Goal: Communication & Community: Share content

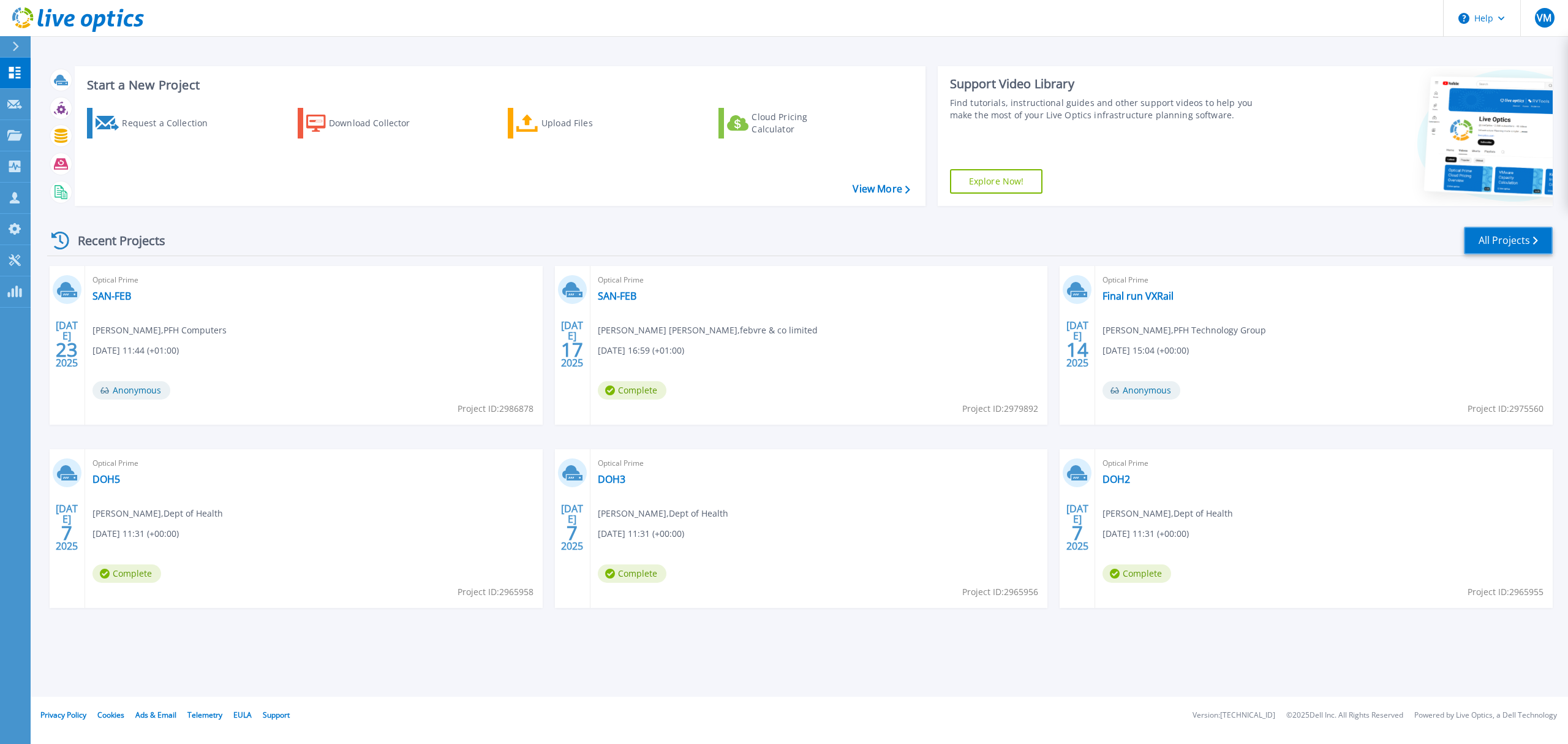
click at [1505, 243] on link "All Projects" at bounding box center [1508, 241] width 88 height 28
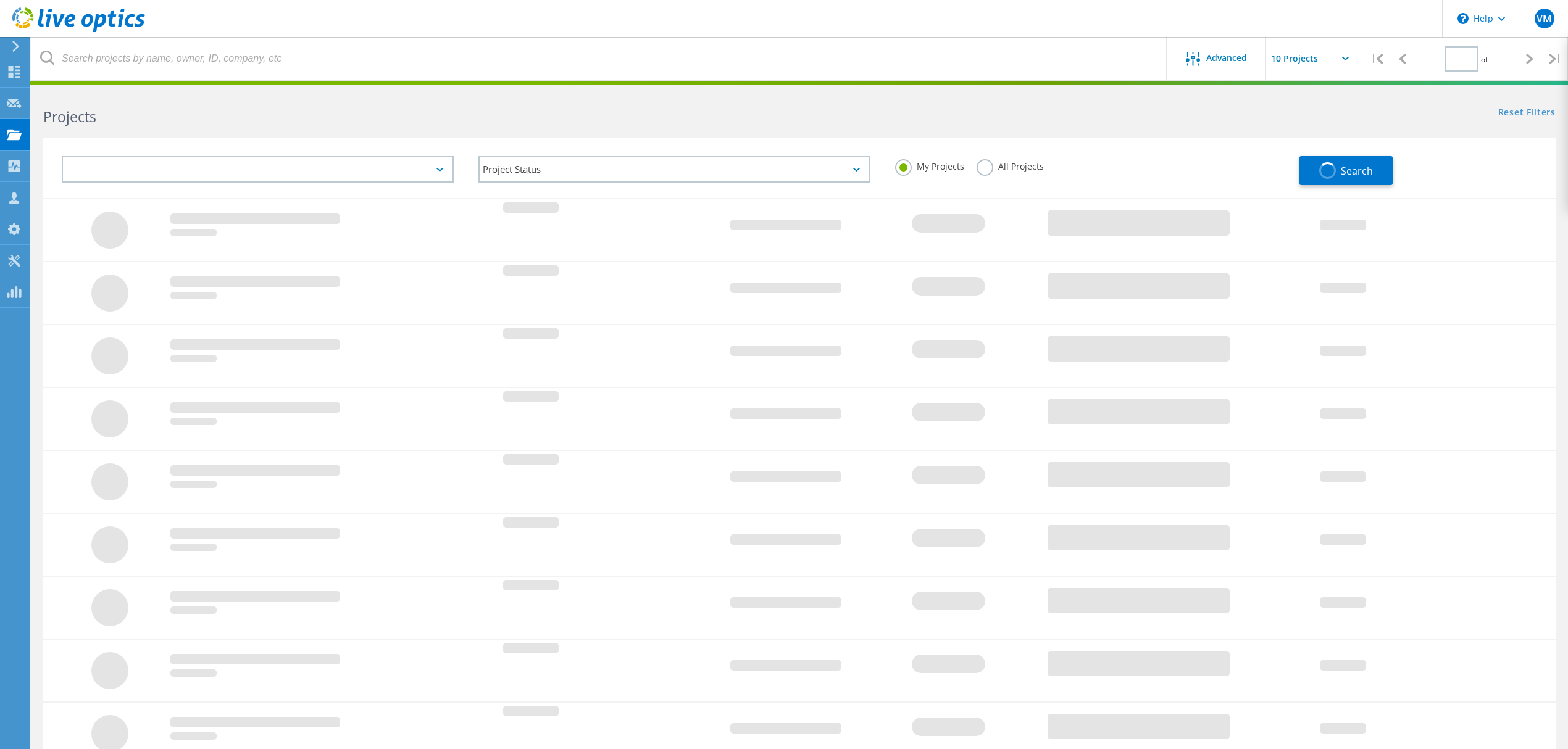
type input "2"
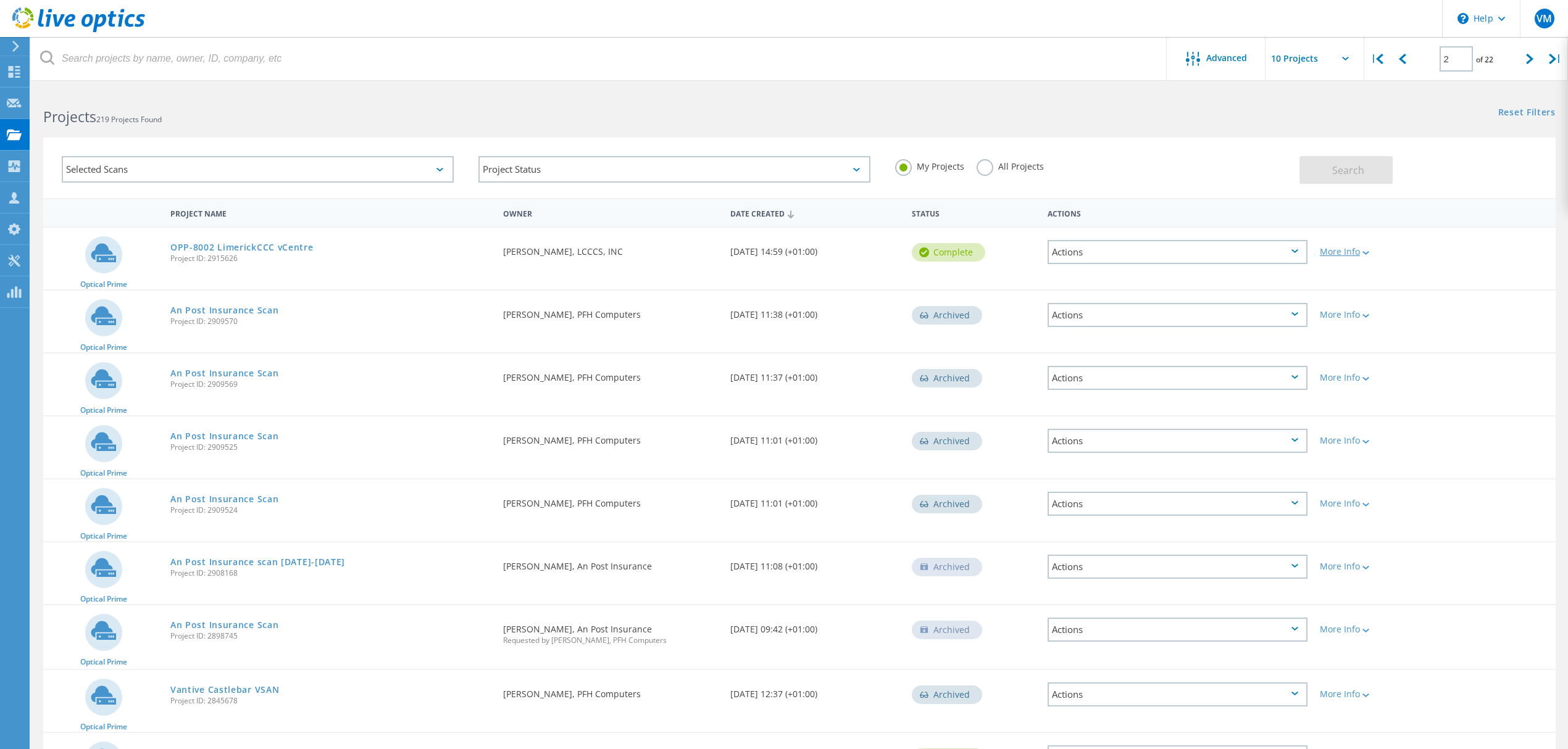
click at [1365, 253] on icon at bounding box center [1365, 253] width 7 height 4
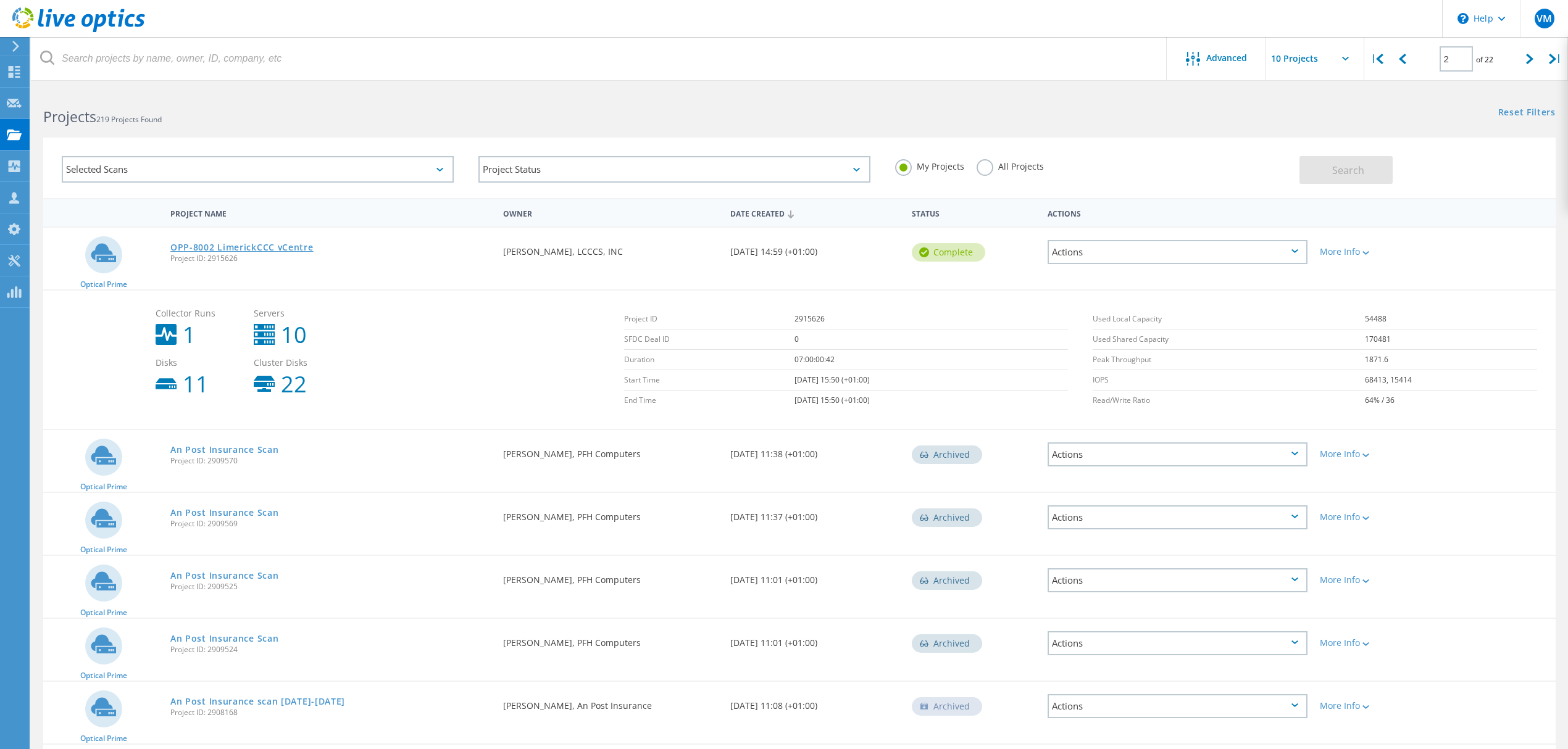
click at [201, 243] on link "OPP-8002 LimerickCCC vCentre" at bounding box center [242, 247] width 143 height 9
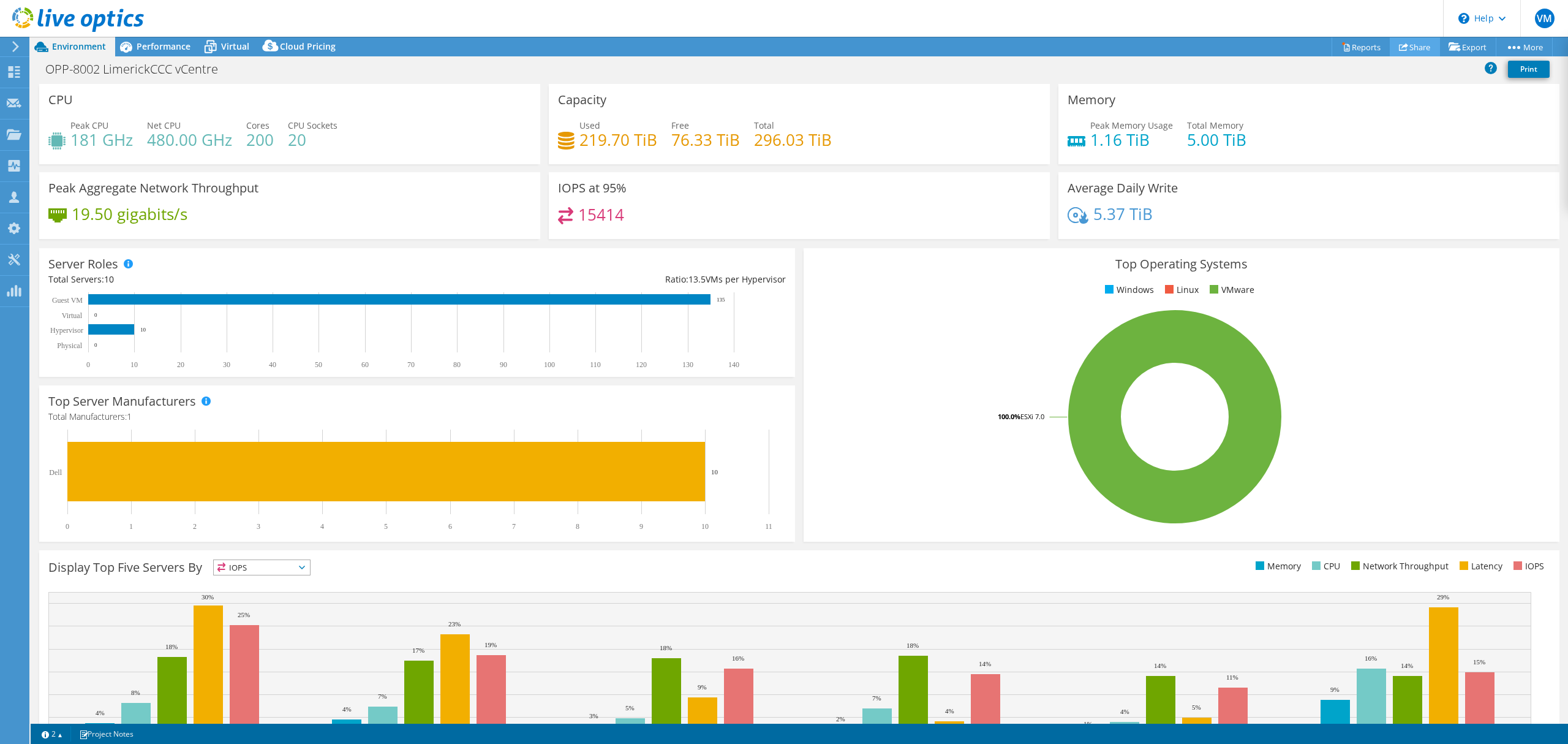
click at [1408, 45] on link "Share" at bounding box center [1415, 47] width 50 height 19
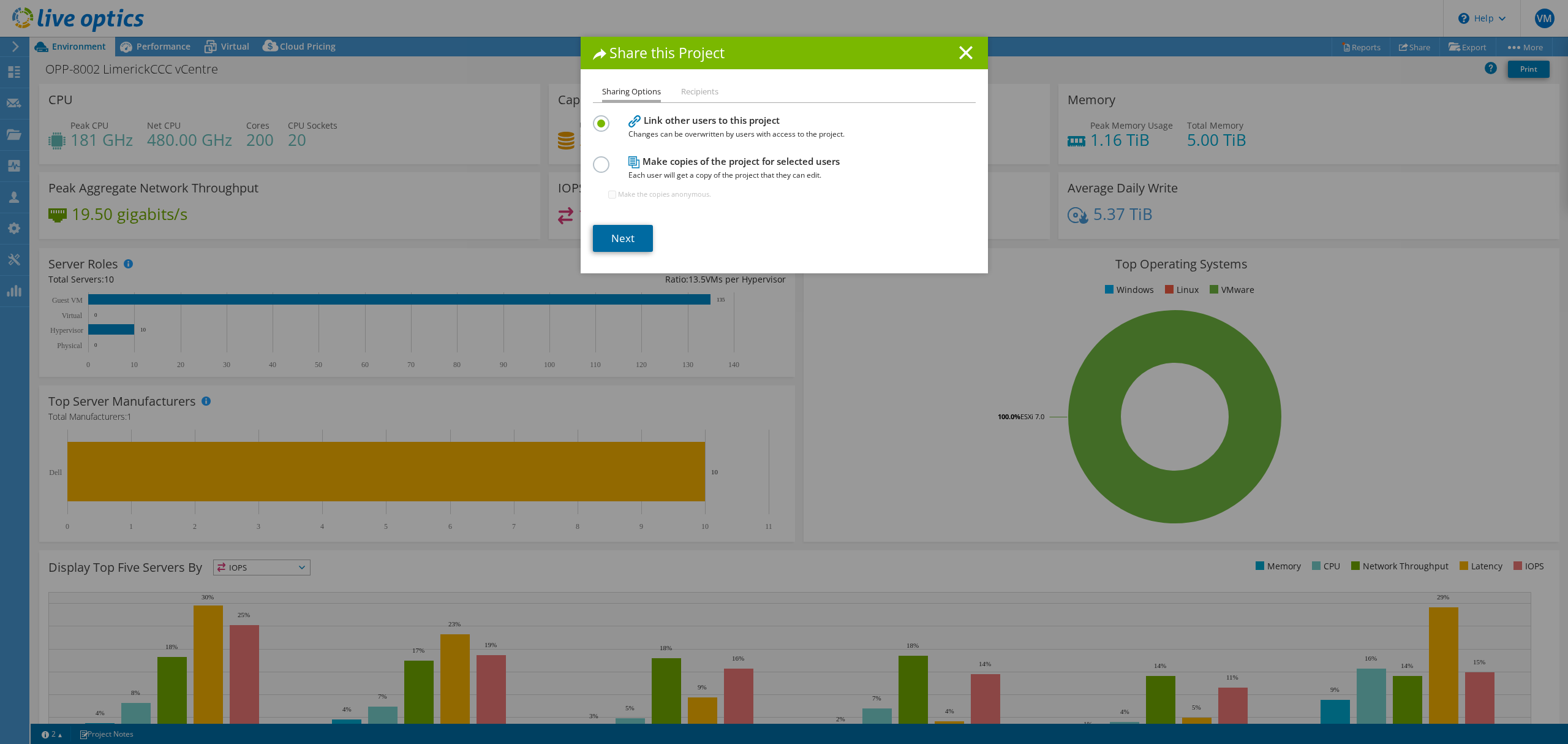
click at [618, 239] on link "Next" at bounding box center [623, 238] width 60 height 27
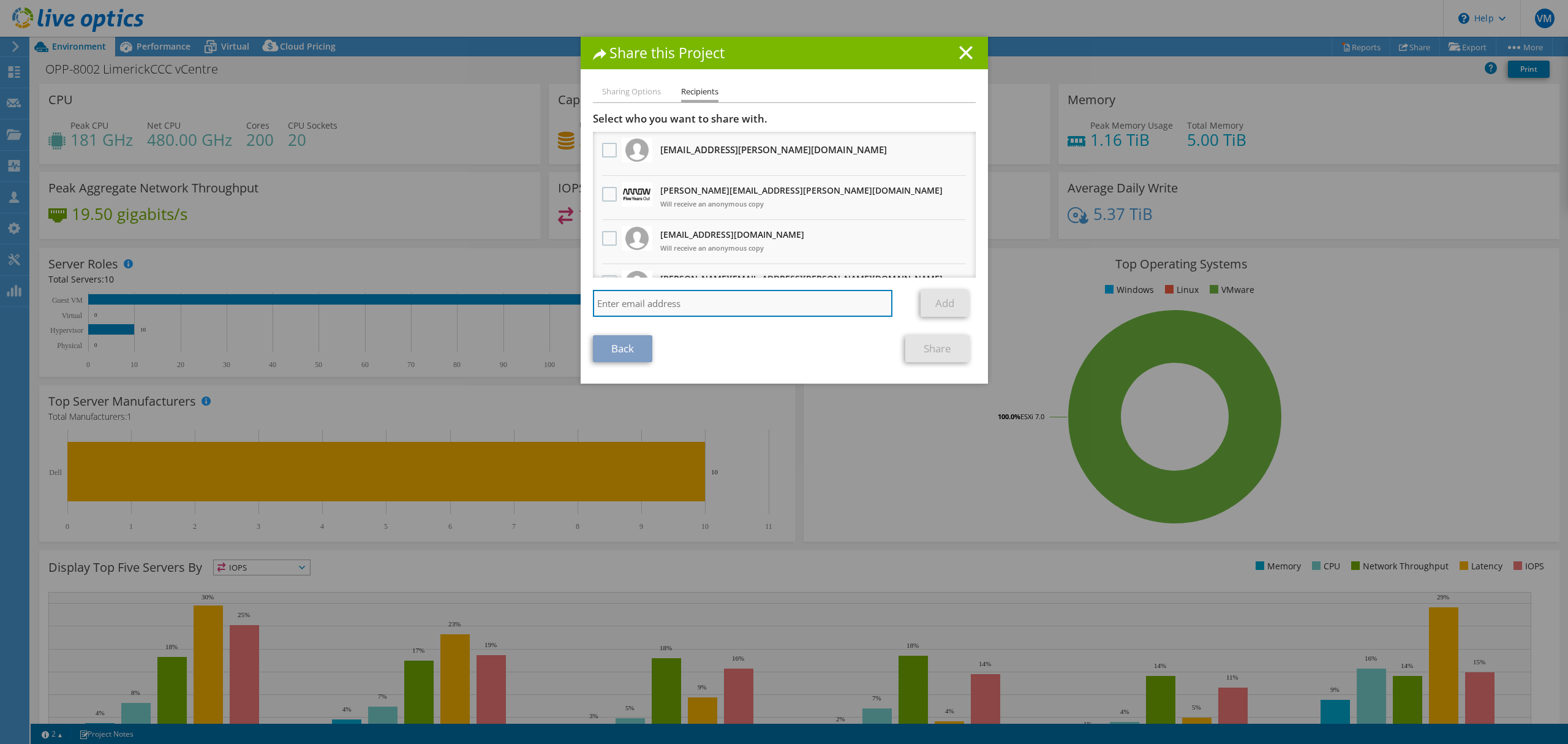
click at [652, 300] on input "search" at bounding box center [743, 303] width 300 height 27
type input "caoimhan"
drag, startPoint x: 574, startPoint y: 304, endPoint x: 562, endPoint y: 307, distance: 12.4
click at [562, 307] on div "Share this Project Sharing Options Recipients Link other users to this project …" at bounding box center [784, 372] width 1568 height 670
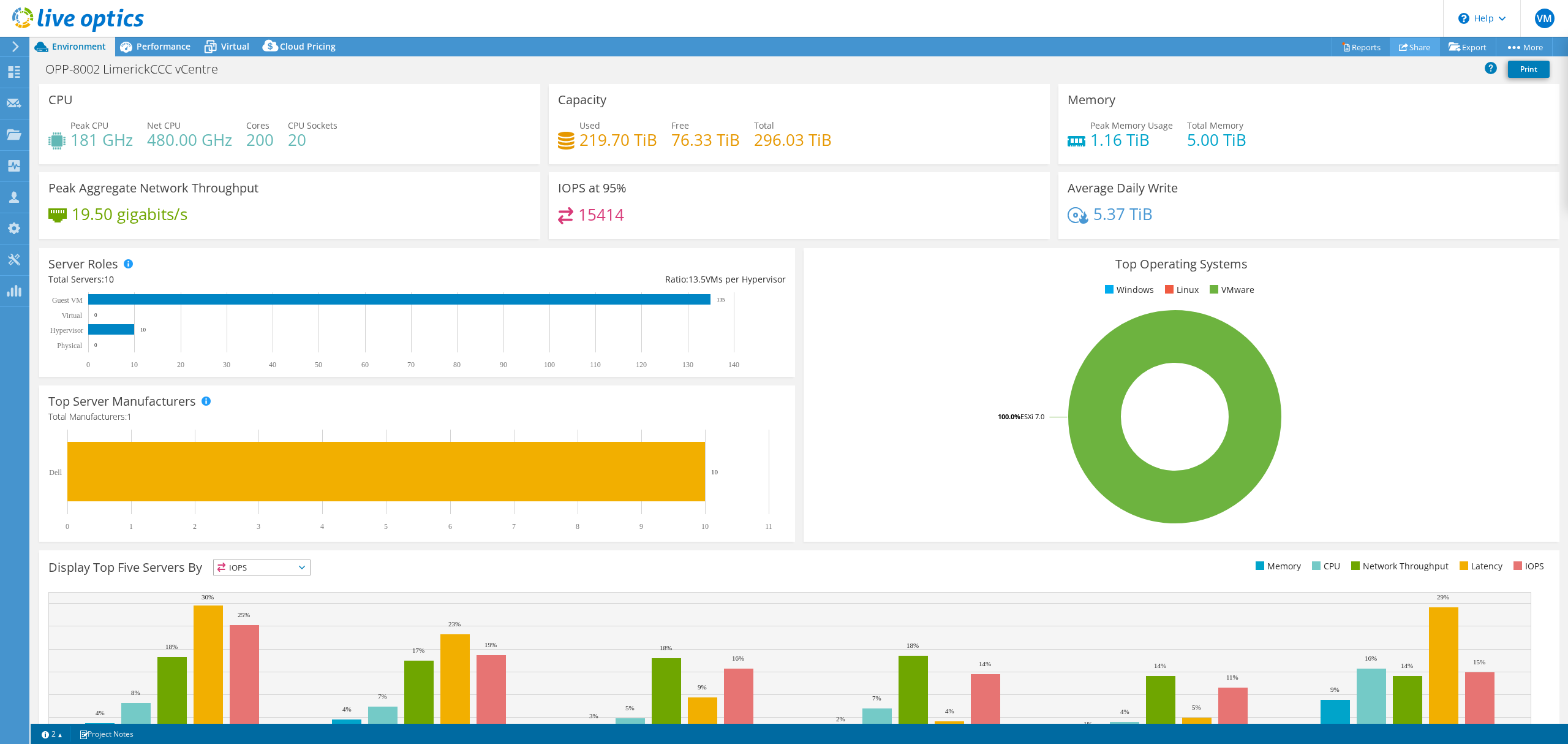
click at [1422, 48] on link "Share" at bounding box center [1415, 47] width 50 height 19
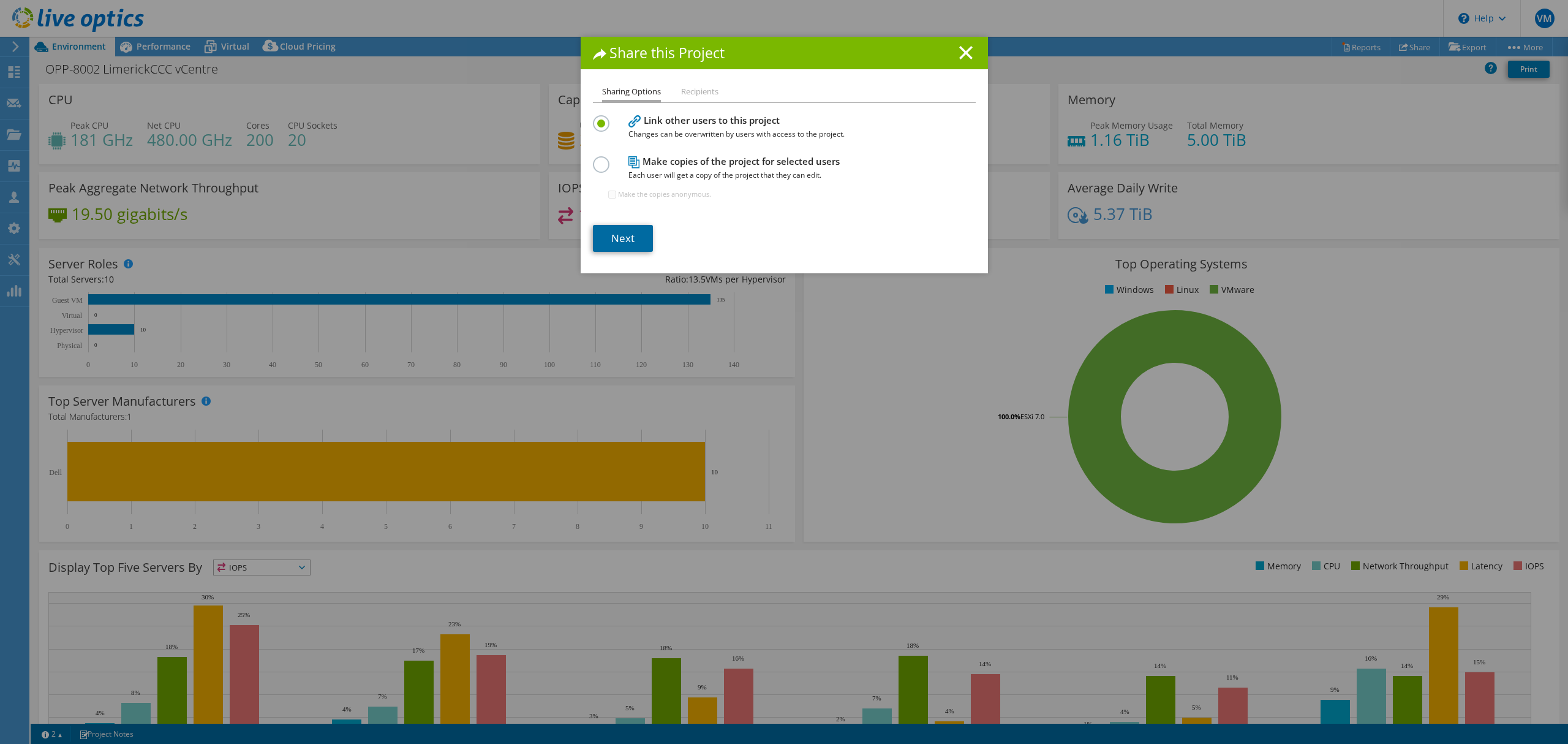
click at [620, 236] on link "Next" at bounding box center [623, 238] width 60 height 27
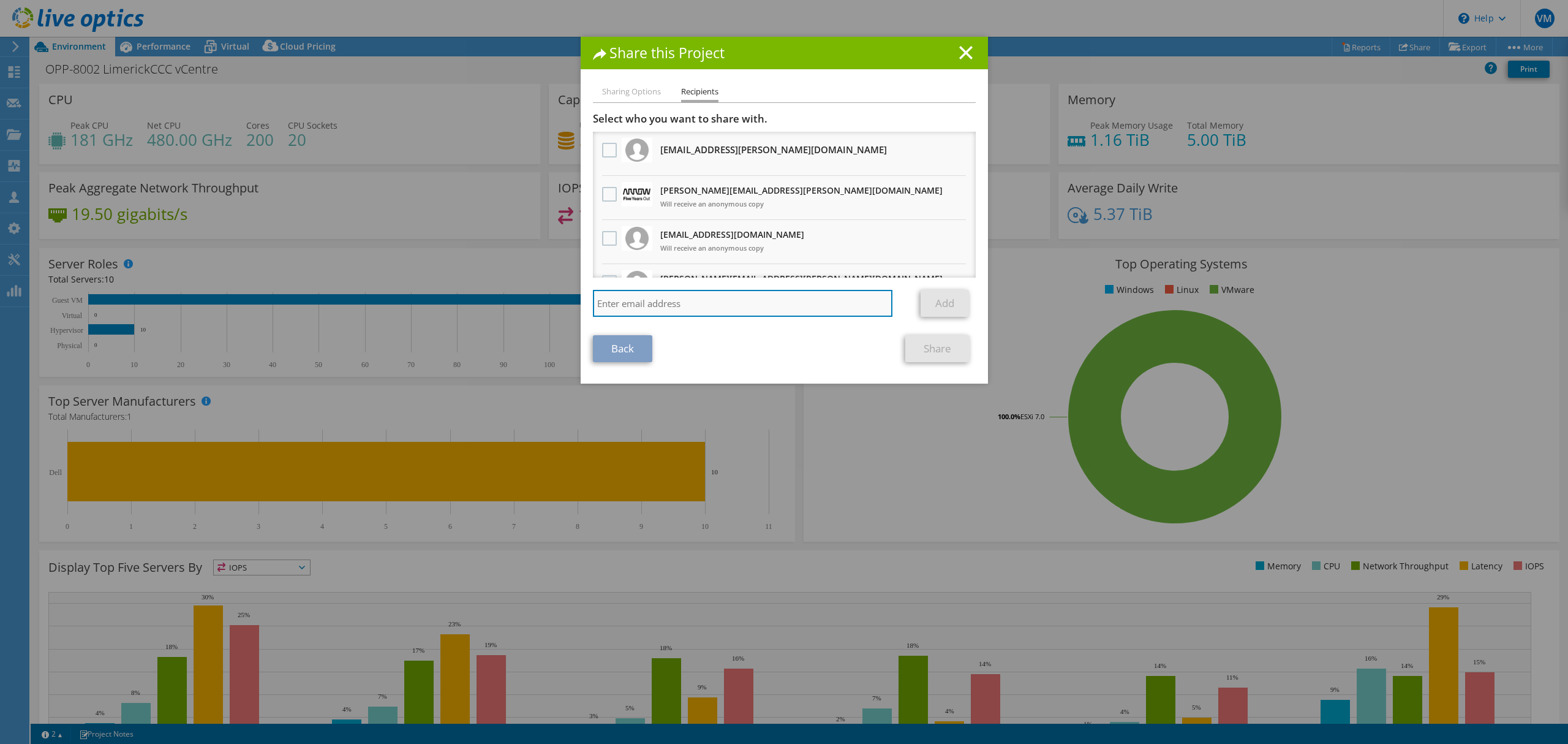
click at [731, 312] on input "search" at bounding box center [743, 303] width 300 height 27
paste input "CConsidine@pfh.ie"
type input "CConsidine@pfh.ie"
click at [936, 310] on link "Add" at bounding box center [945, 303] width 48 height 27
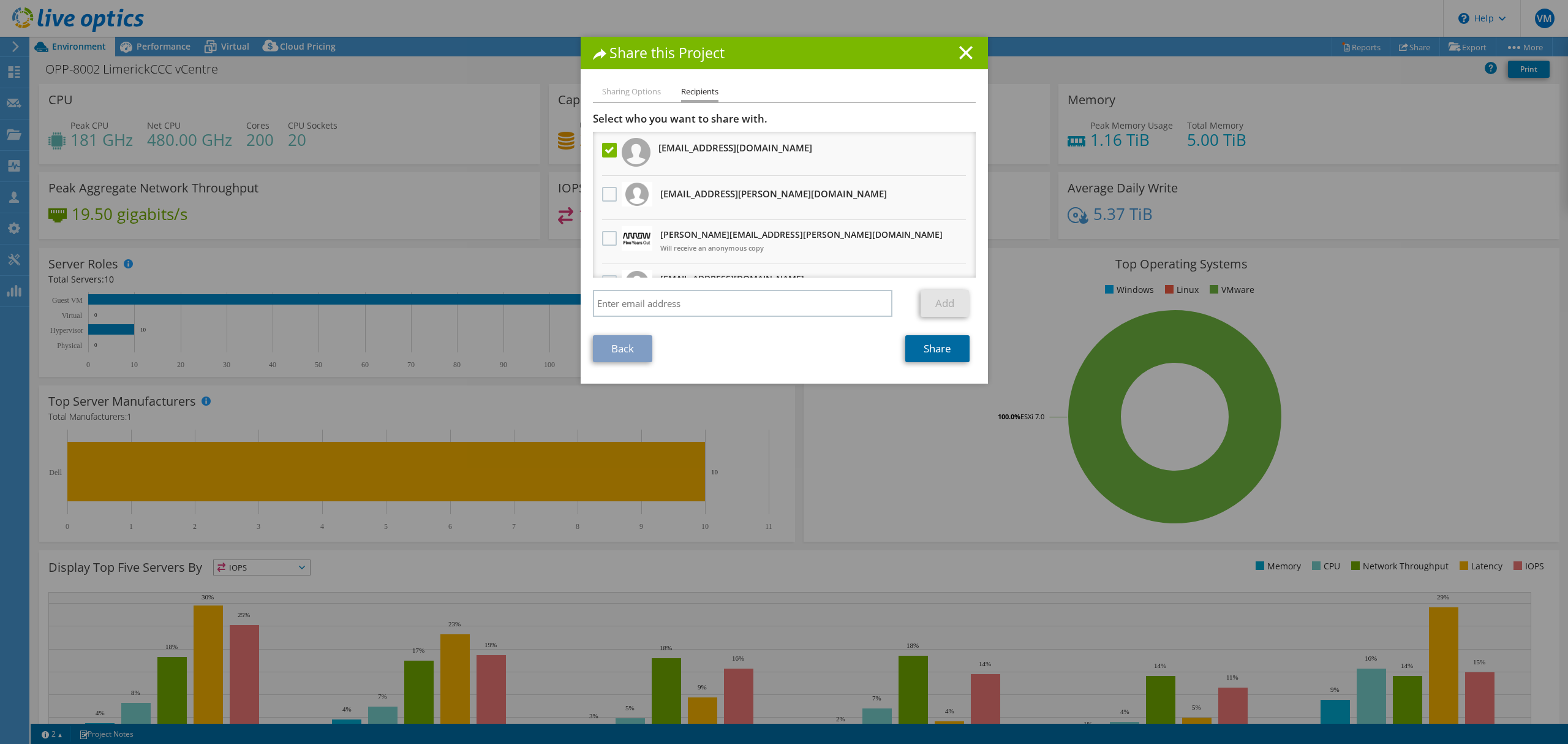
click at [939, 353] on link "Share" at bounding box center [938, 348] width 64 height 27
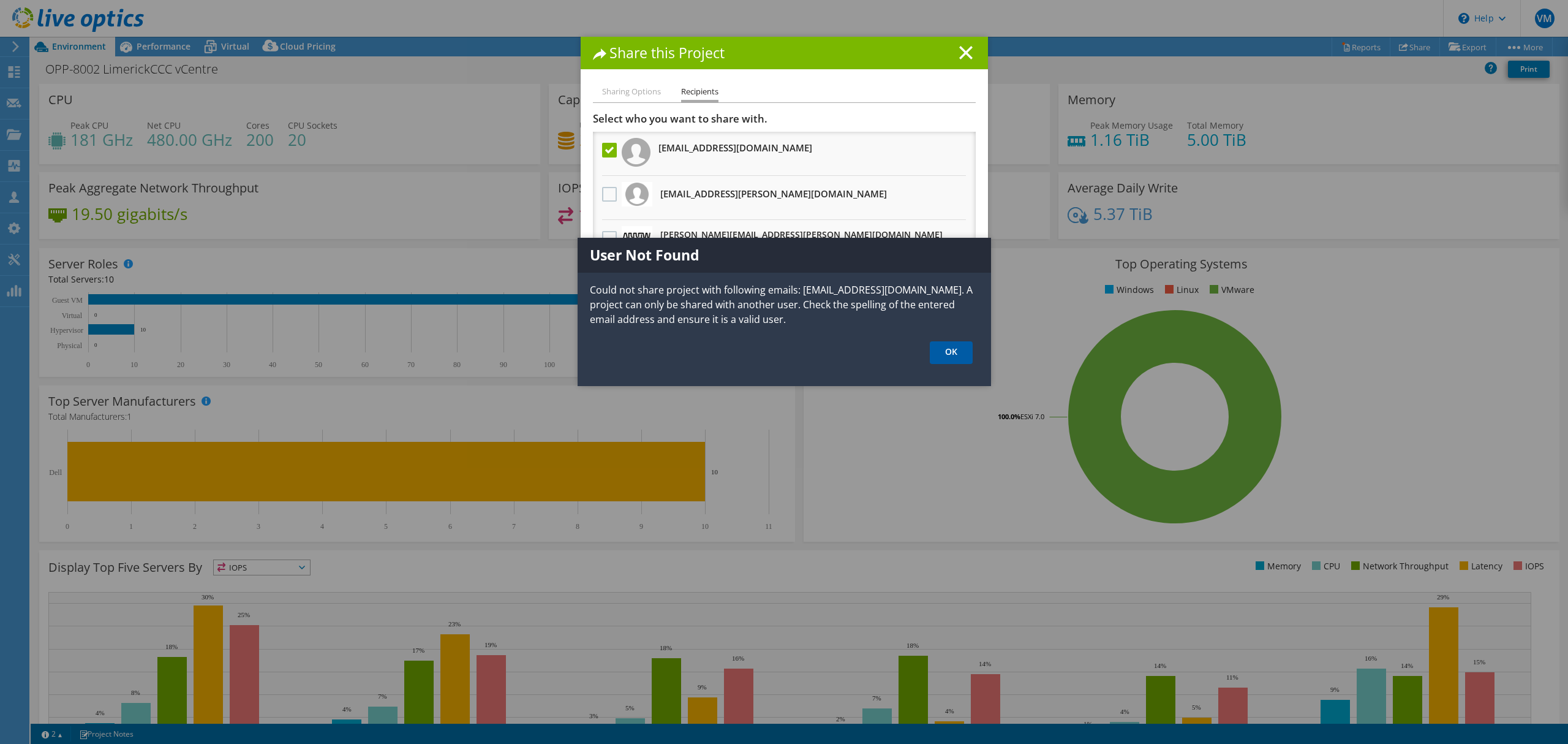
click at [938, 345] on link "OK" at bounding box center [951, 353] width 43 height 23
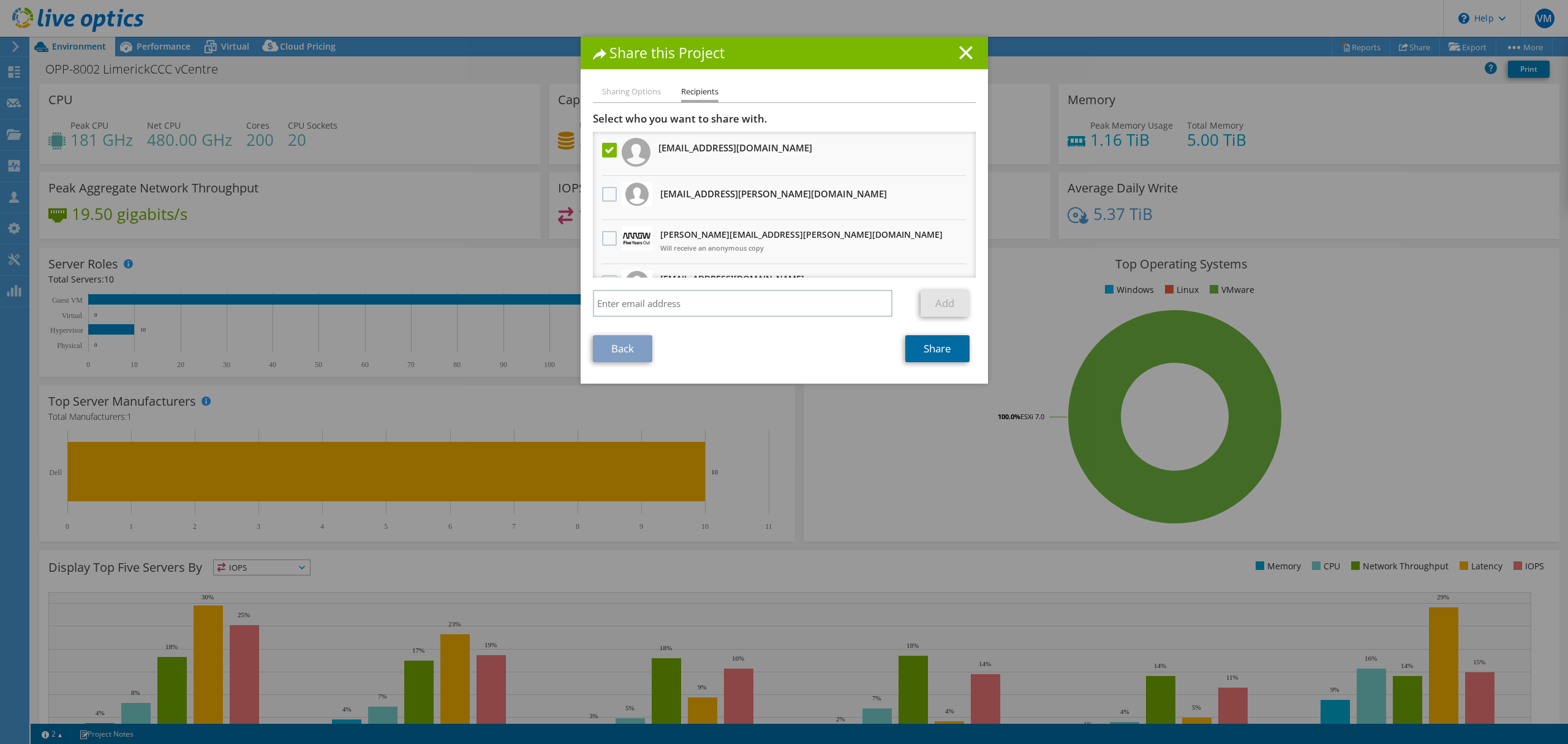
drag, startPoint x: 930, startPoint y: 342, endPoint x: 924, endPoint y: 349, distance: 9.2
click at [930, 342] on link "Share" at bounding box center [938, 348] width 64 height 27
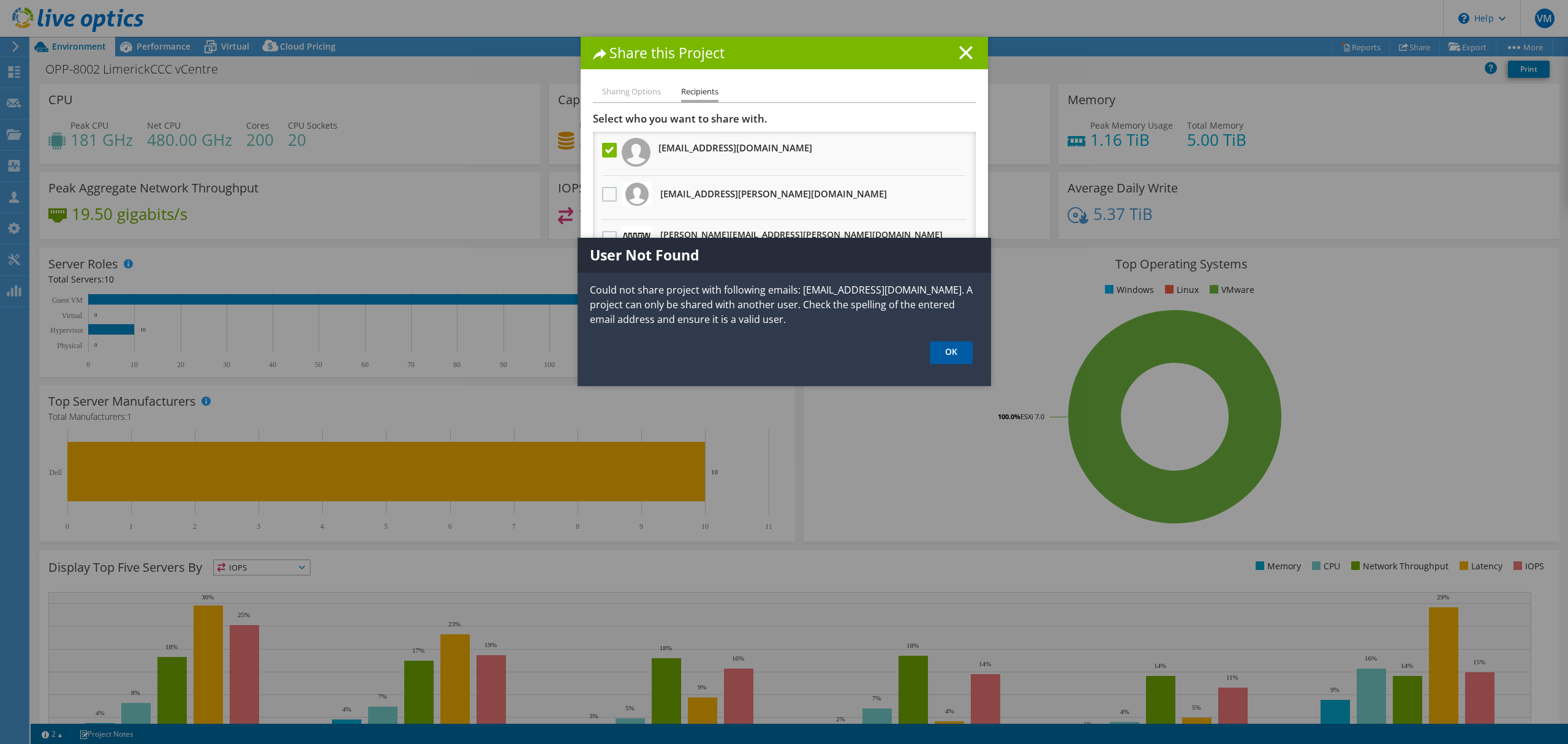
click at [951, 356] on link "OK" at bounding box center [951, 353] width 43 height 23
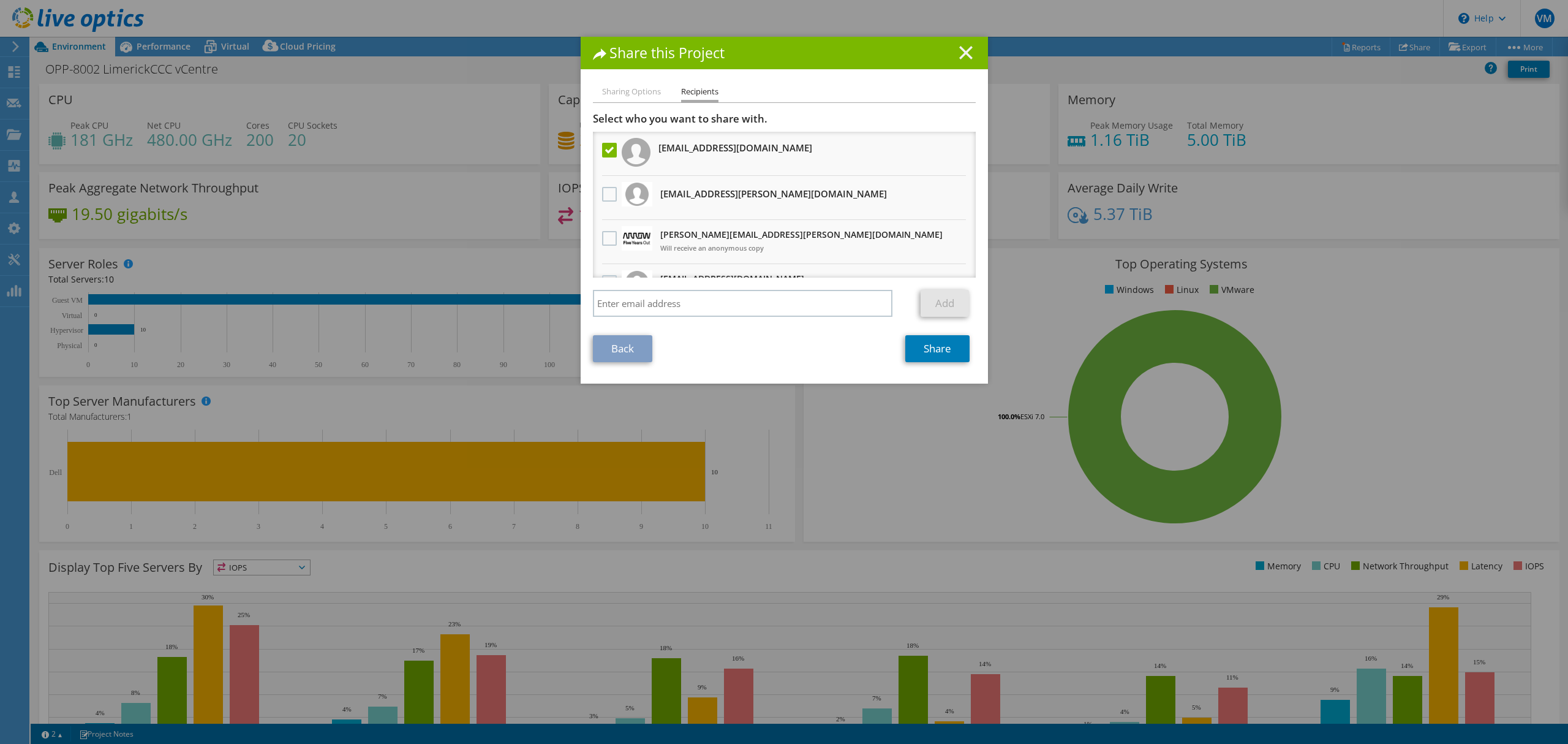
click at [960, 51] on line at bounding box center [966, 53] width 12 height 12
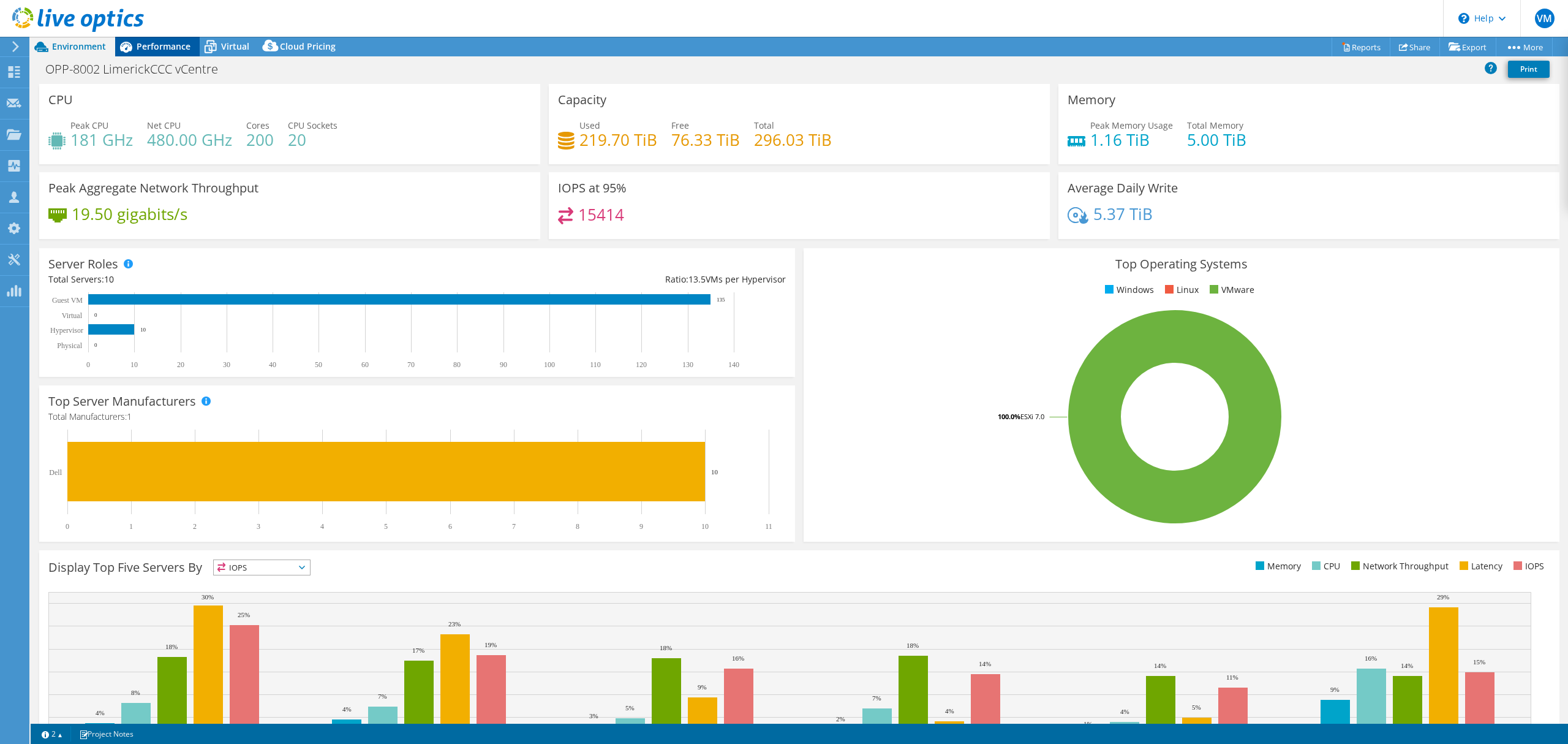
click at [163, 42] on span "Performance" at bounding box center [164, 46] width 54 height 12
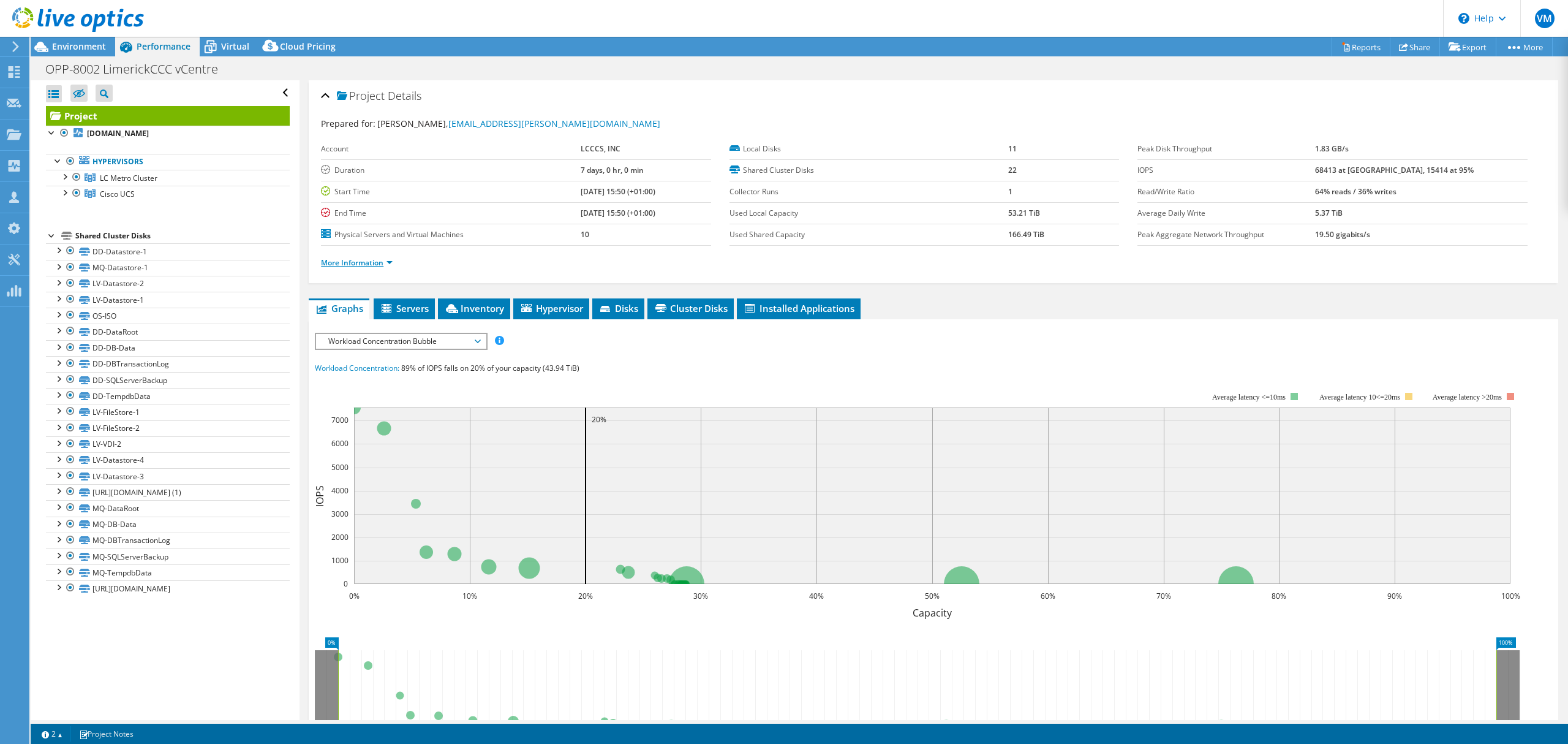
click at [349, 263] on link "More Information" at bounding box center [357, 263] width 72 height 10
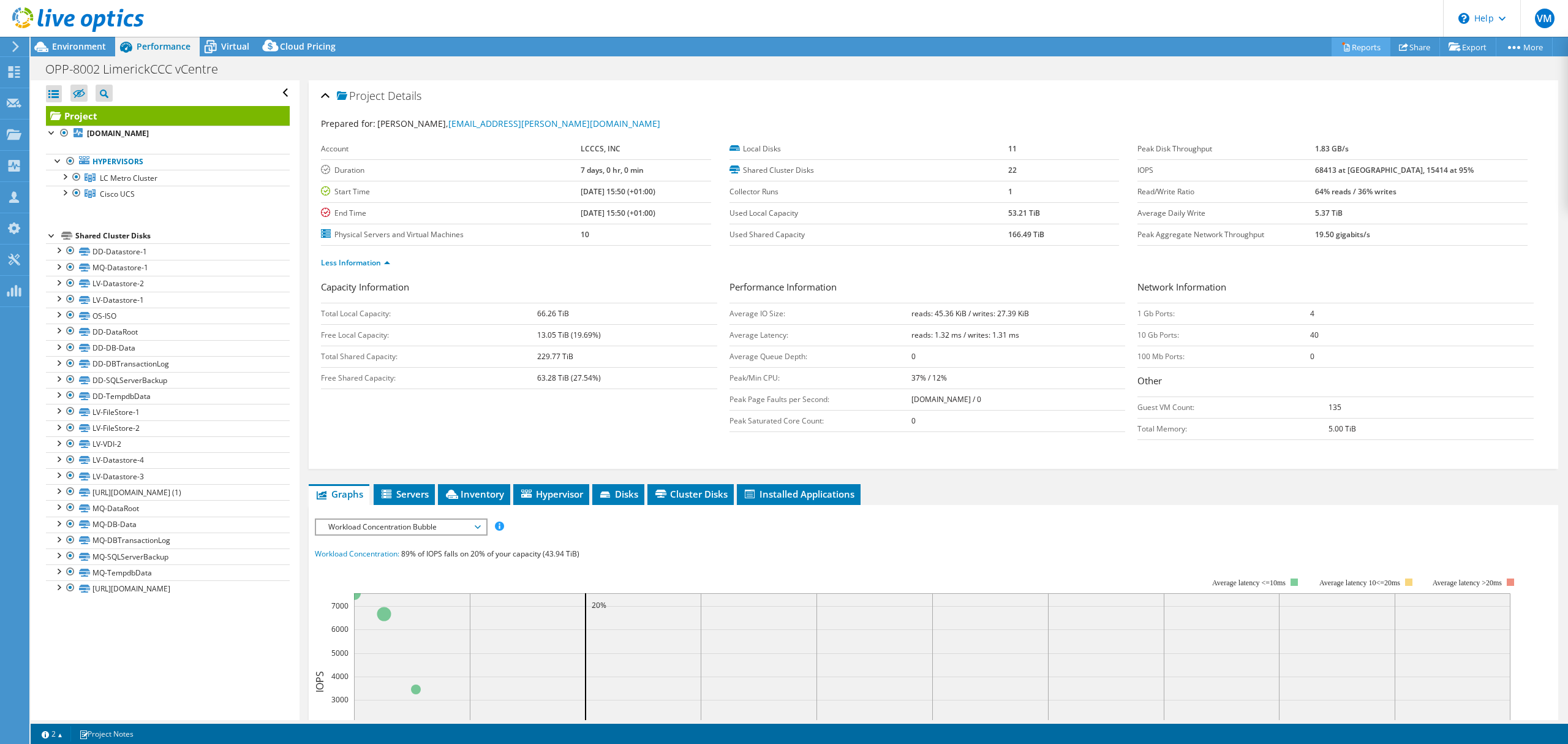
click at [1363, 45] on link "Reports" at bounding box center [1361, 47] width 59 height 19
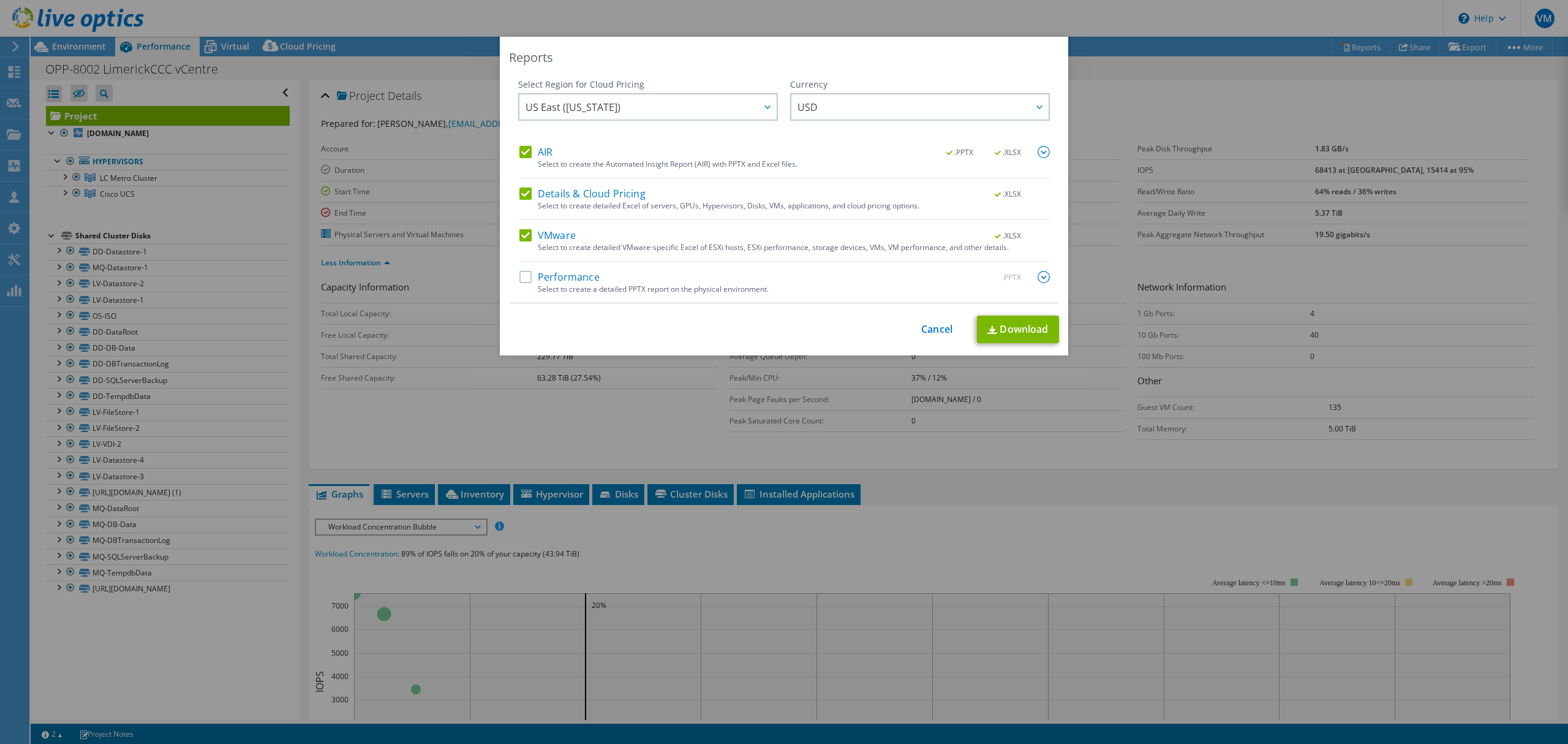
click at [525, 279] on label "Performance" at bounding box center [559, 277] width 80 height 12
click at [0, 0] on input "Performance" at bounding box center [0, 0] width 0 height 0
click at [897, 106] on span "USD" at bounding box center [923, 107] width 251 height 25
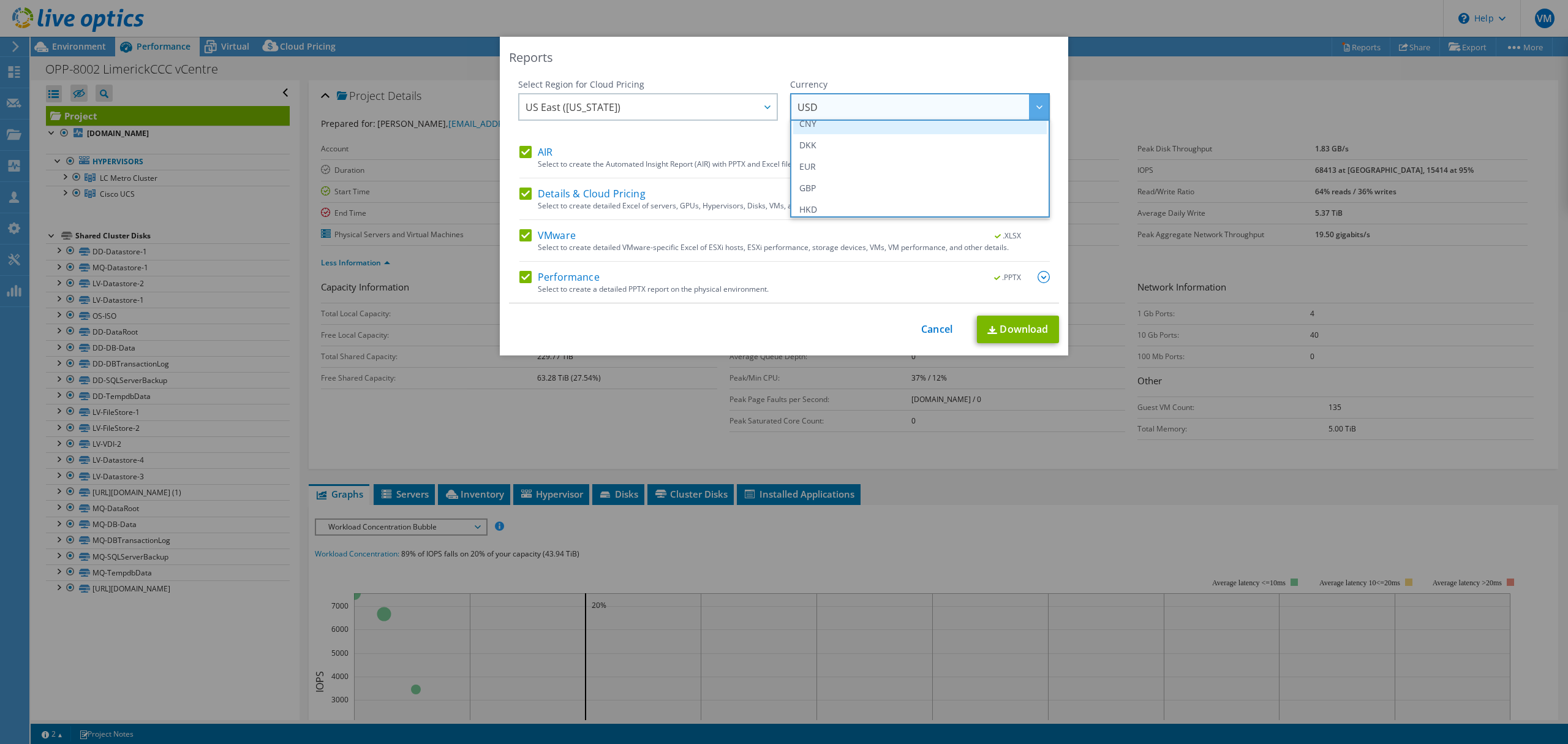
scroll to position [163, 0]
click at [874, 145] on li "EUR" at bounding box center [920, 141] width 254 height 21
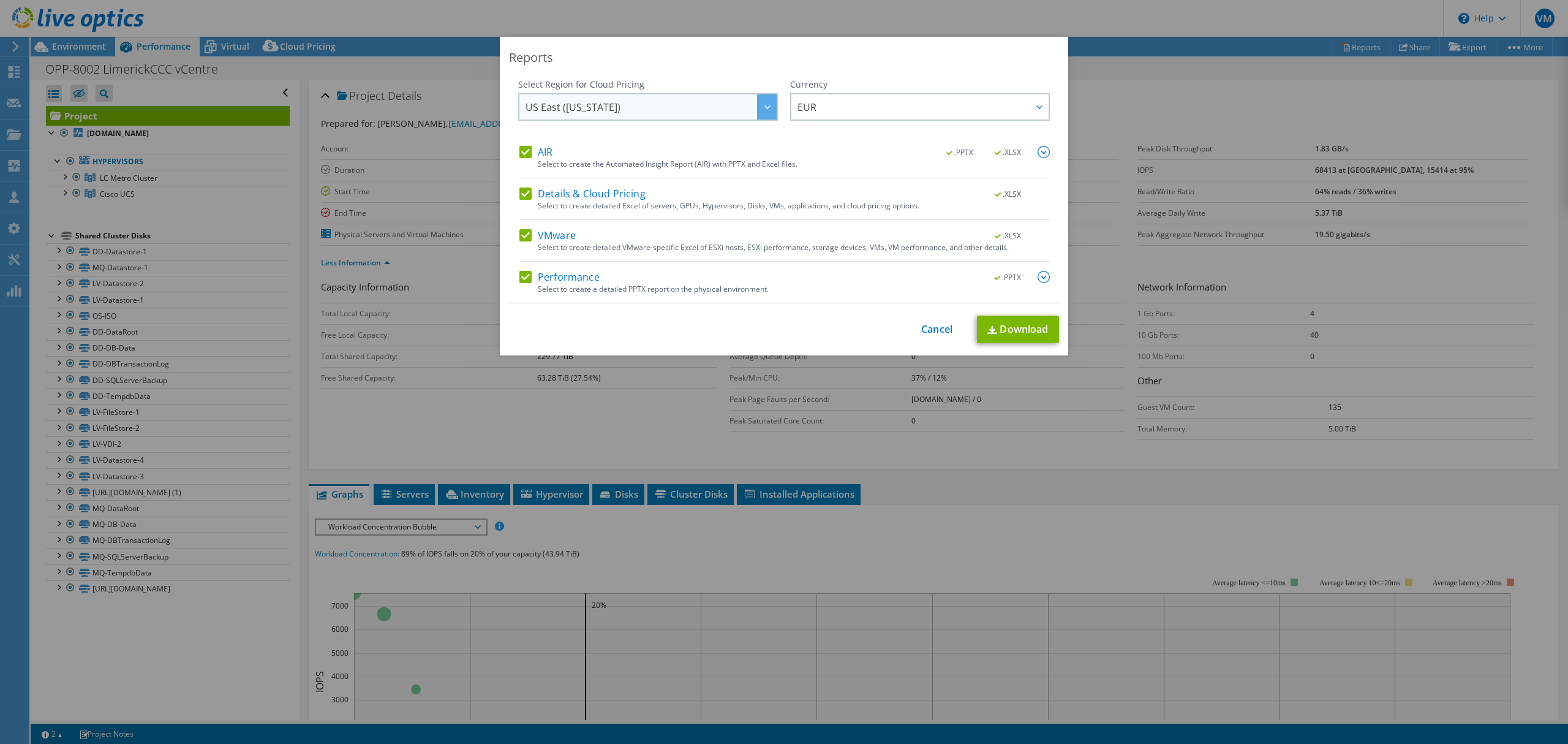
click at [757, 109] on div at bounding box center [766, 107] width 20 height 25
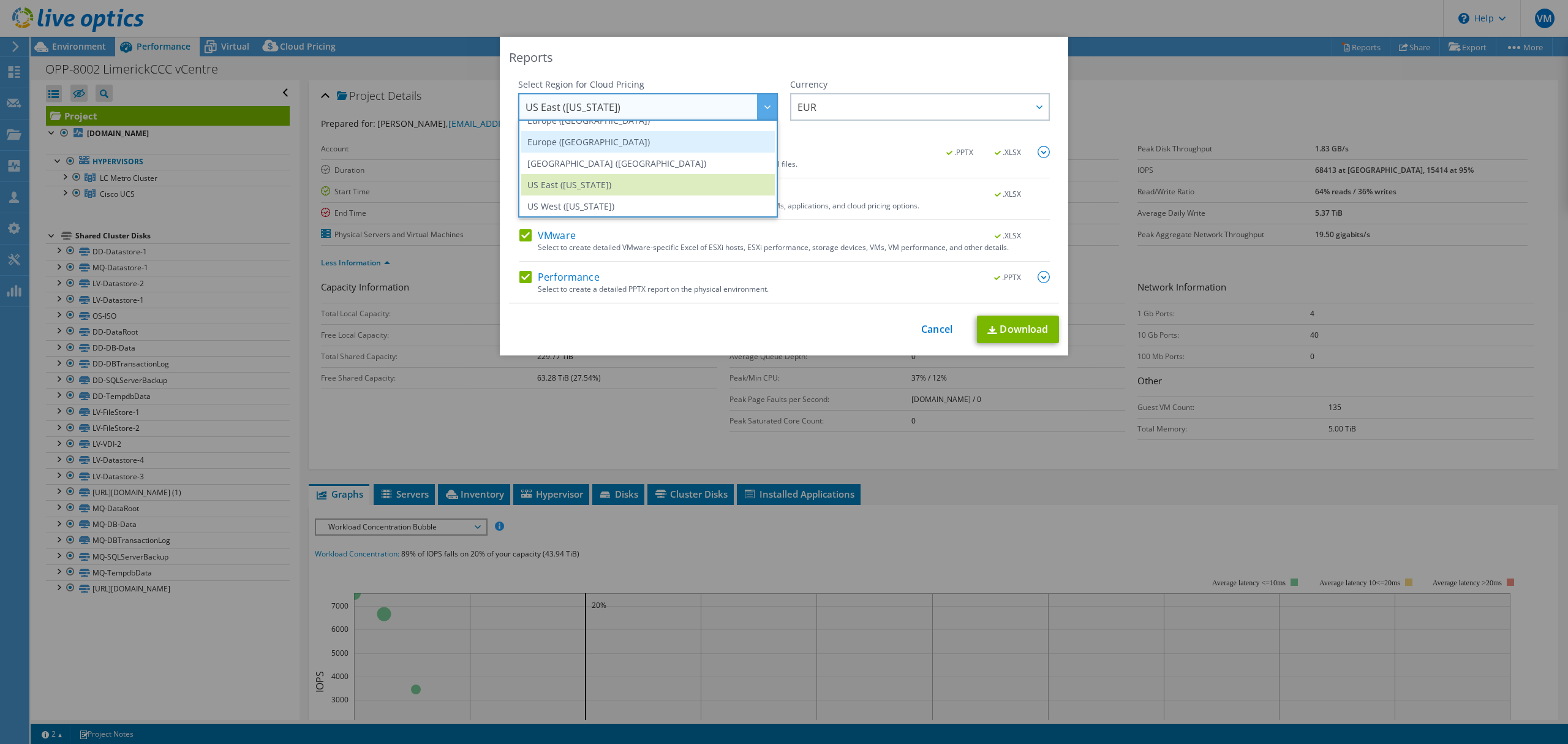
click at [667, 143] on li "Europe (London)" at bounding box center [648, 141] width 254 height 21
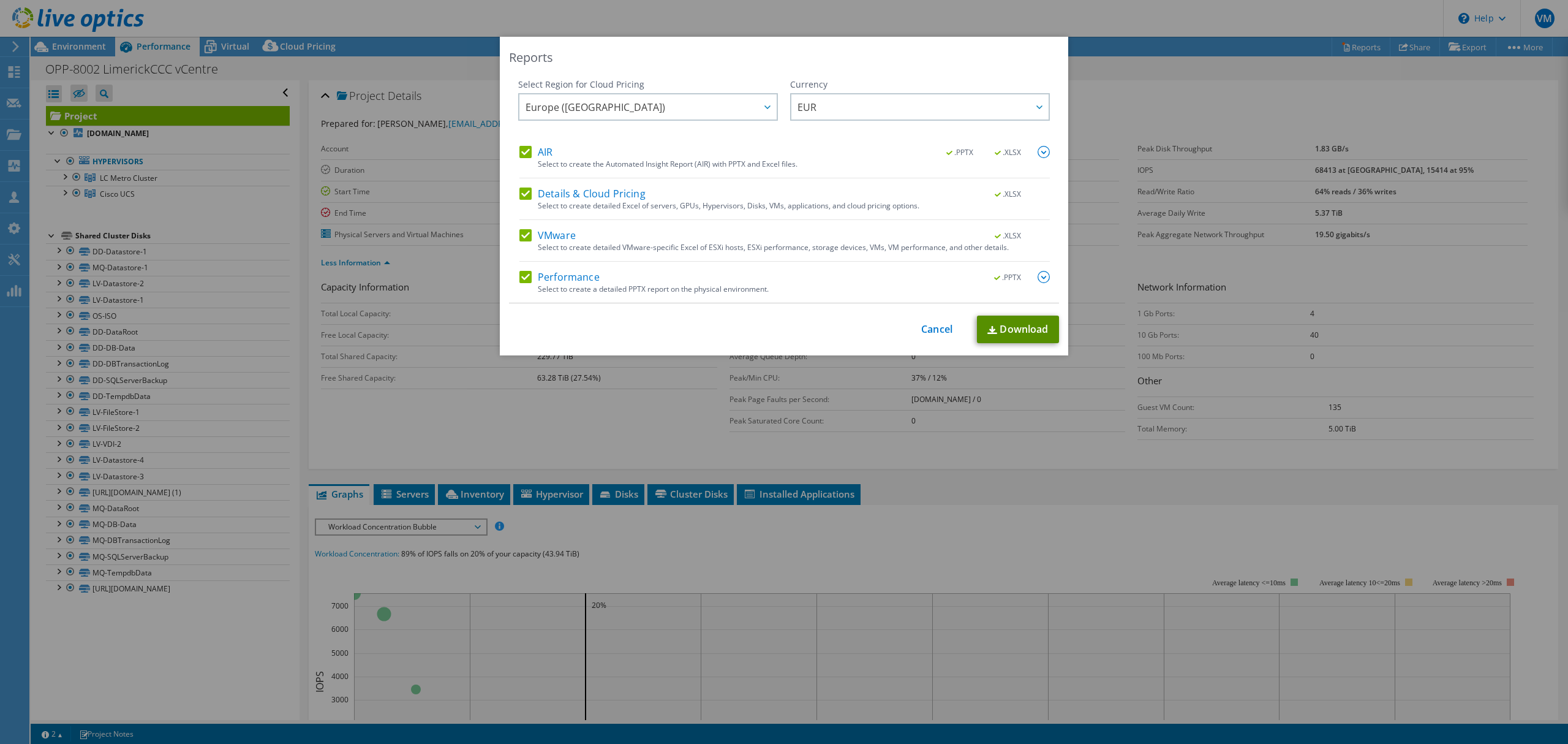
click at [1005, 323] on link "Download" at bounding box center [1018, 329] width 82 height 28
